Goal: Check status

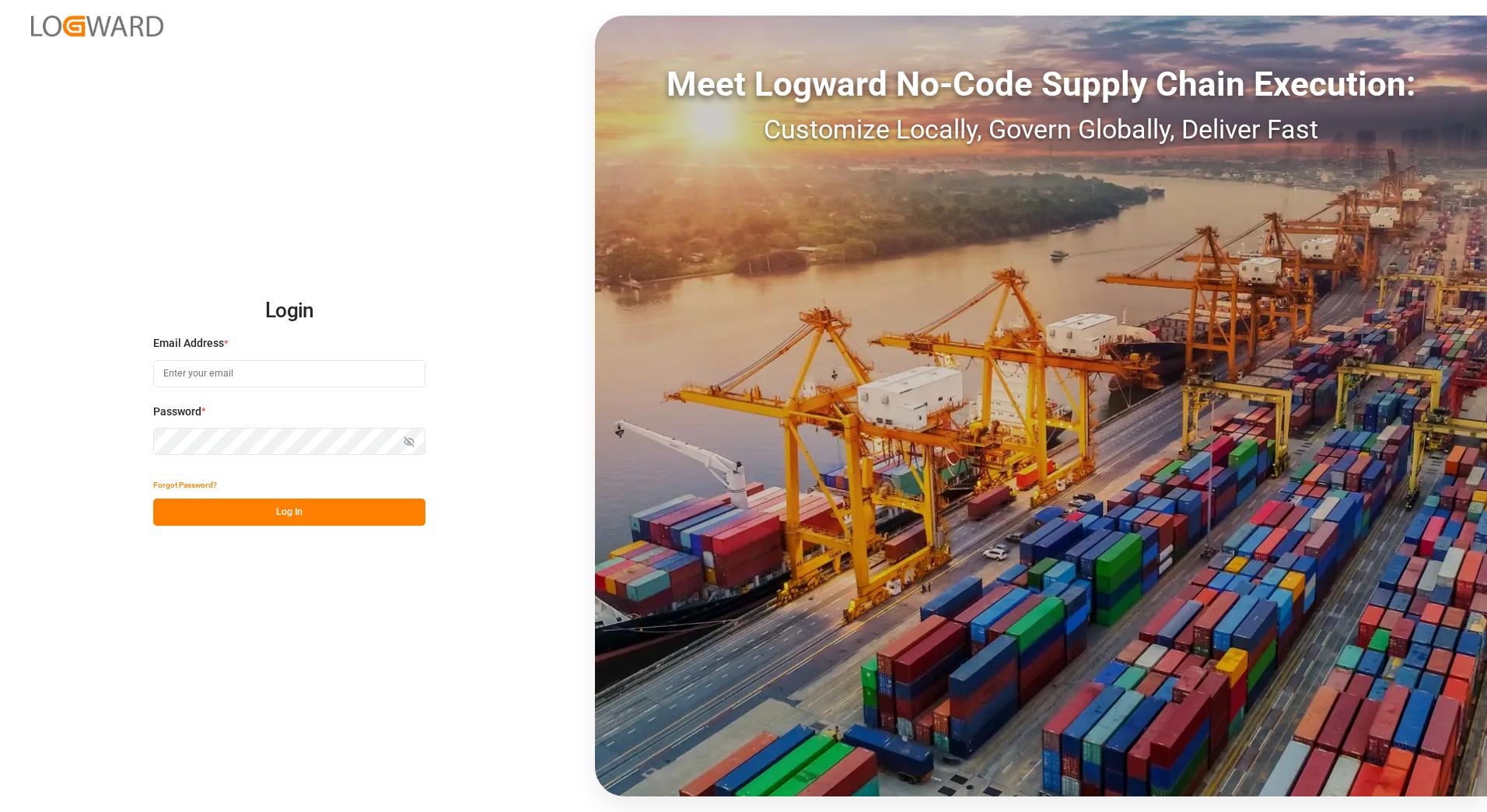
click at [220, 378] on input at bounding box center [288, 373] width 272 height 27
type input "[PERSON_NAME][EMAIL_ADDRESS][PERSON_NAME][DOMAIN_NAME]"
click at [230, 509] on button "Log In" at bounding box center [288, 512] width 272 height 27
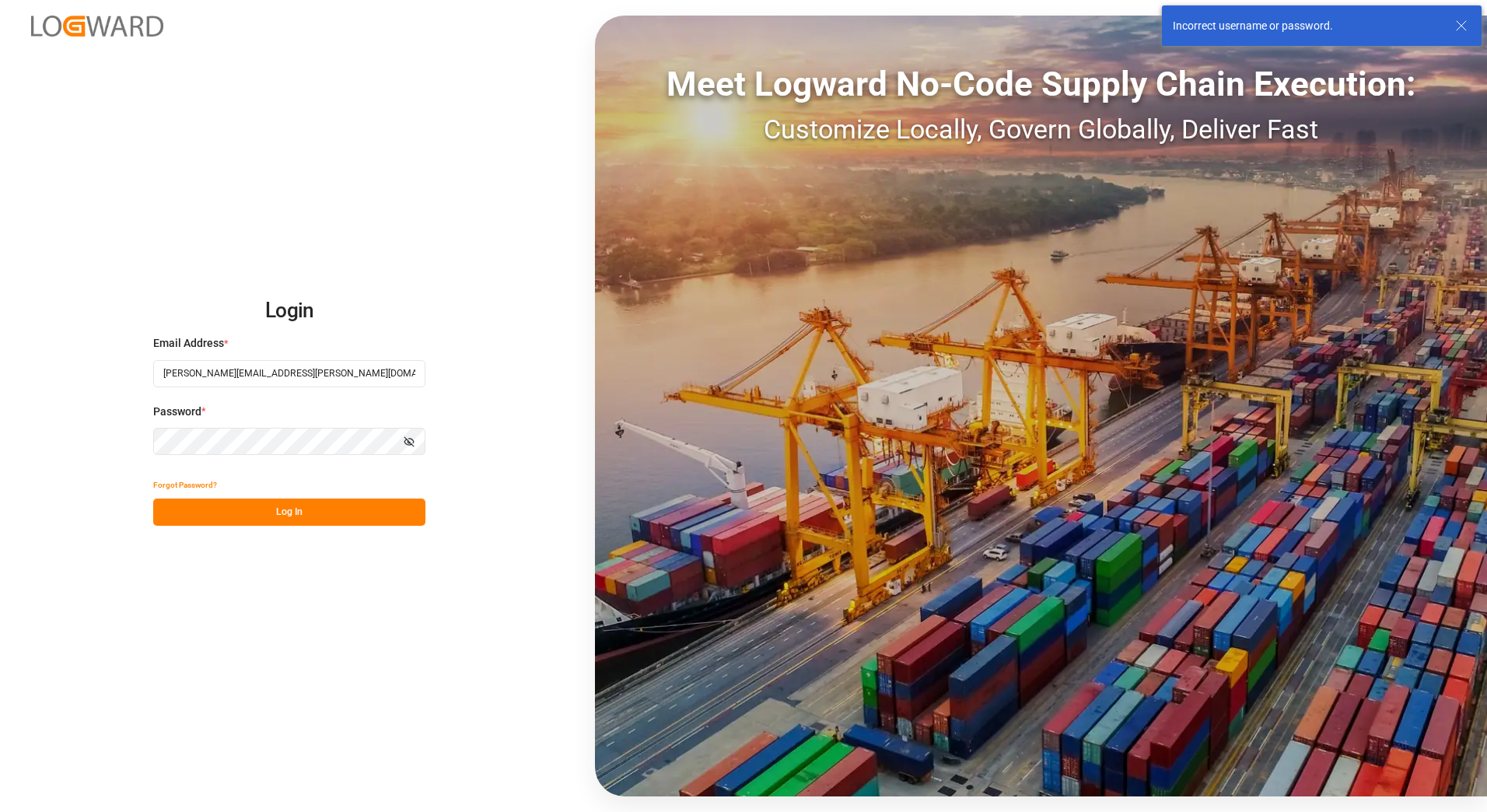
click at [409, 440] on icon "button" at bounding box center [409, 441] width 11 height 11
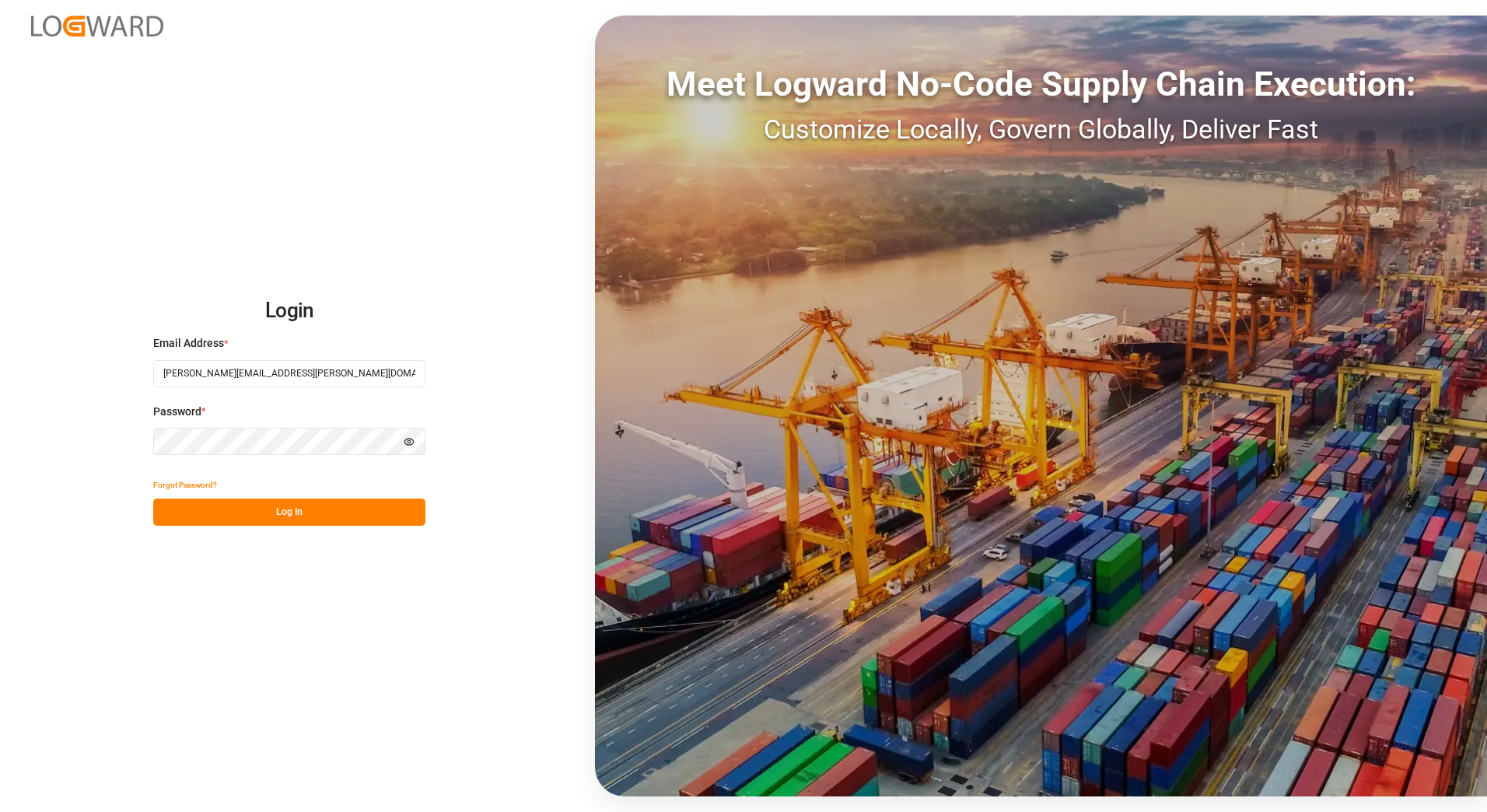
click at [406, 442] on icon "button" at bounding box center [409, 441] width 11 height 11
click at [333, 517] on button "Log In" at bounding box center [288, 512] width 272 height 27
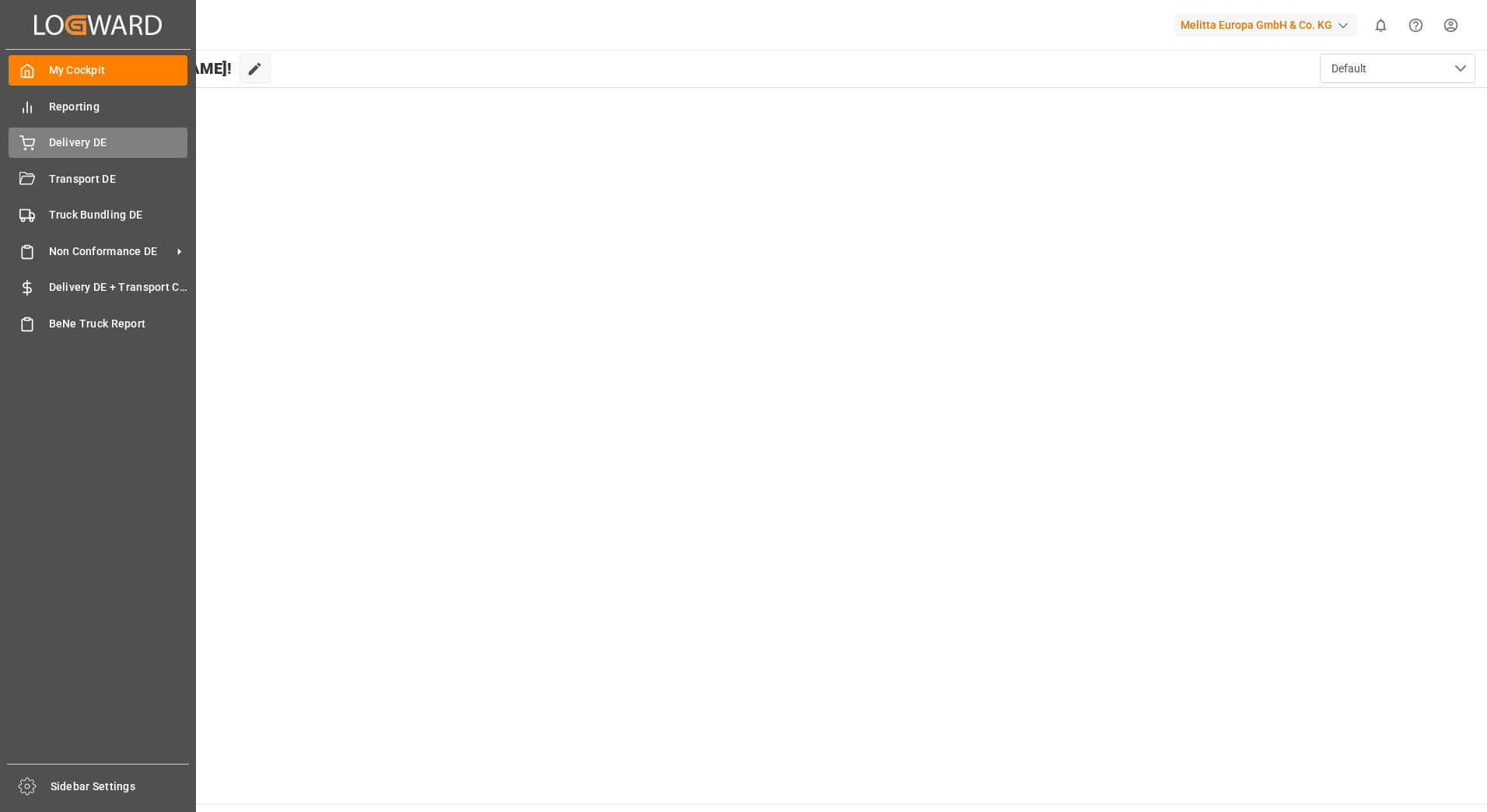
click at [45, 134] on div "Delivery DE Delivery DE" at bounding box center [97, 142] width 179 height 30
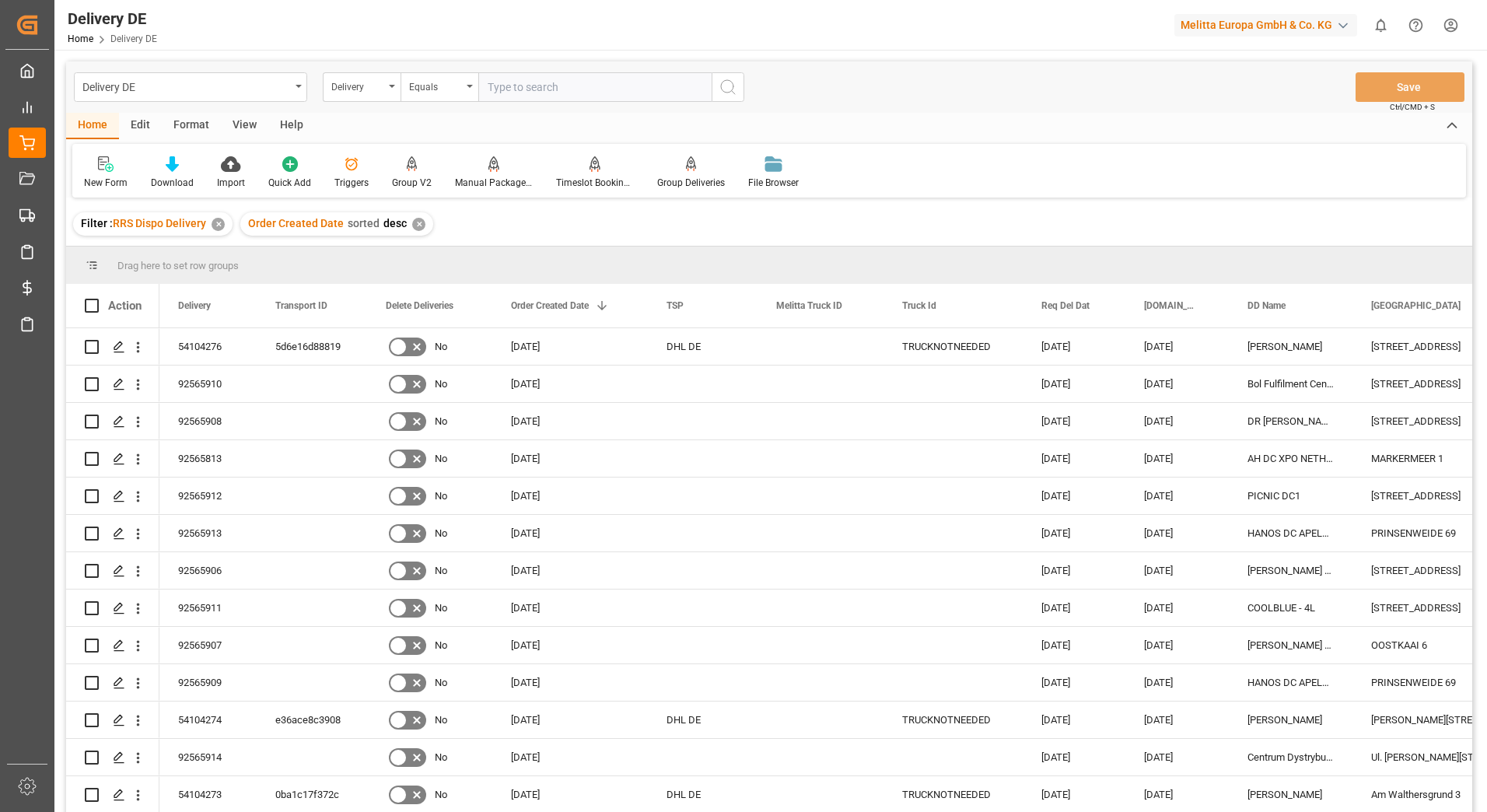
click at [526, 76] on input "text" at bounding box center [594, 87] width 234 height 30
type input "92563256"
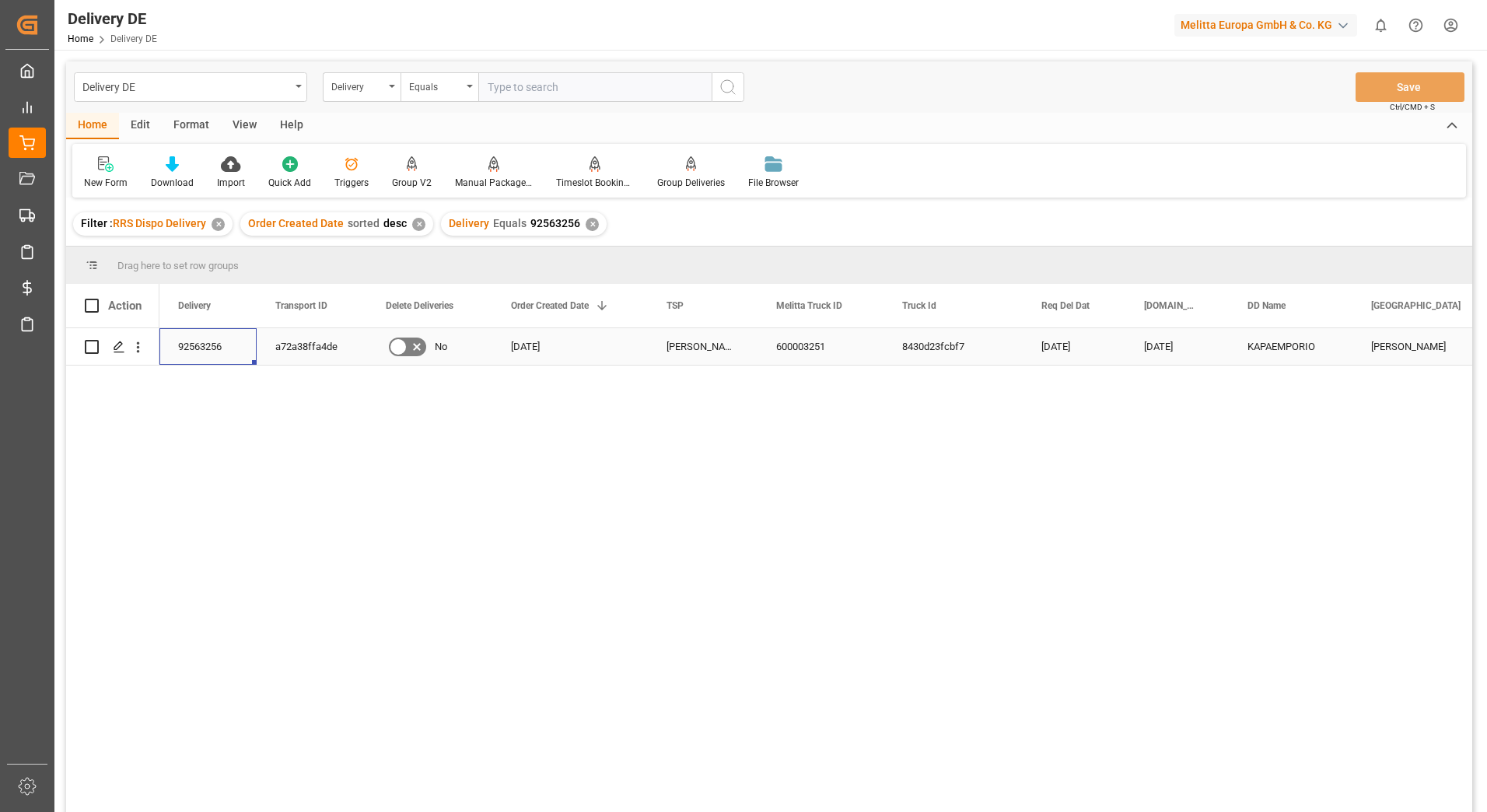
click at [199, 346] on div "92563256" at bounding box center [208, 347] width 97 height 37
click at [790, 353] on div "600003251" at bounding box center [820, 347] width 126 height 37
click at [1453, 25] on html "Created by potrace 1.15, written by [PERSON_NAME] [DATE]-[DATE] Created by potr…" at bounding box center [743, 406] width 1487 height 812
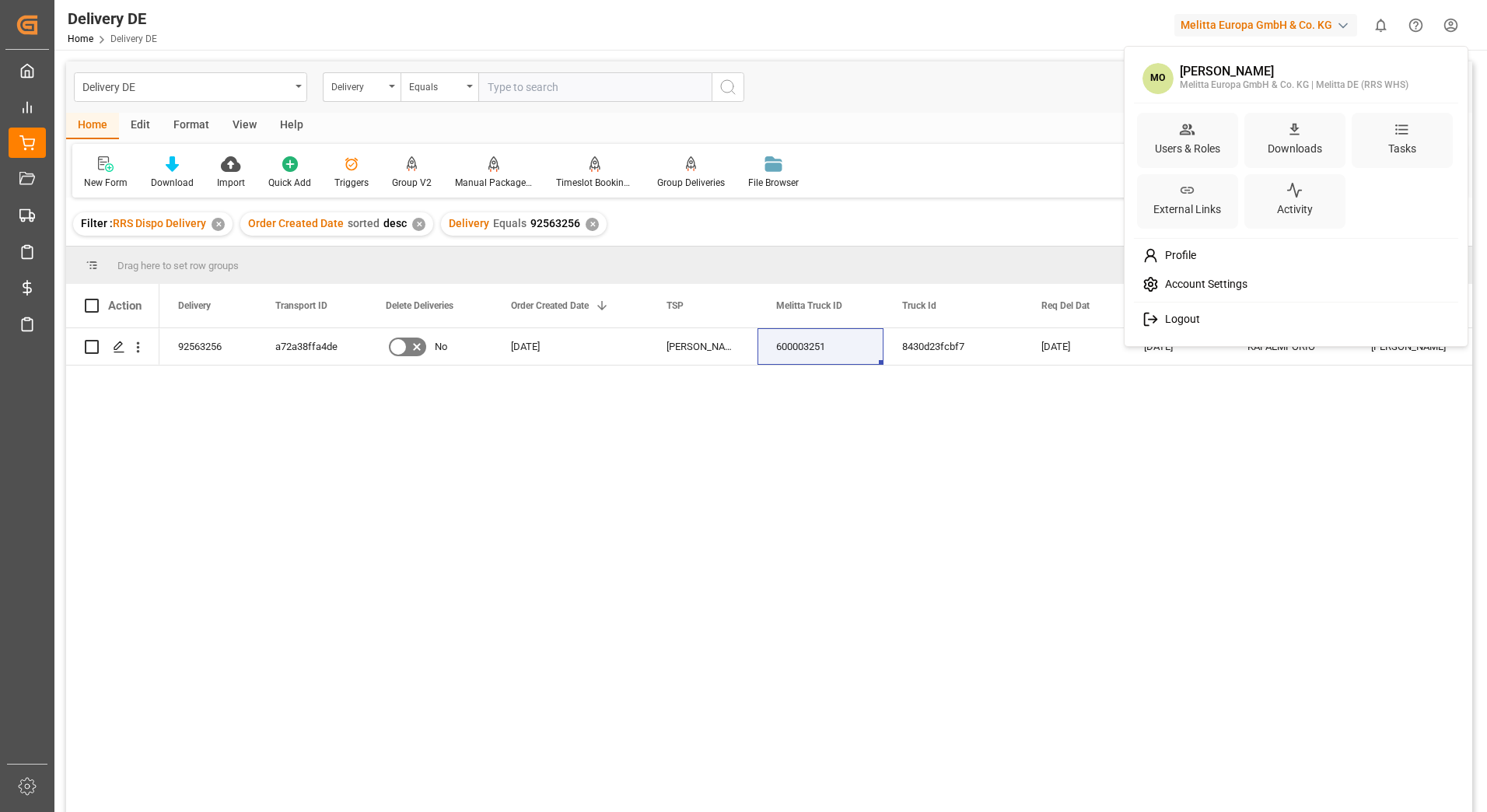
click at [1176, 323] on span "Logout" at bounding box center [1179, 319] width 42 height 14
